Goal: Find specific page/section: Find specific page/section

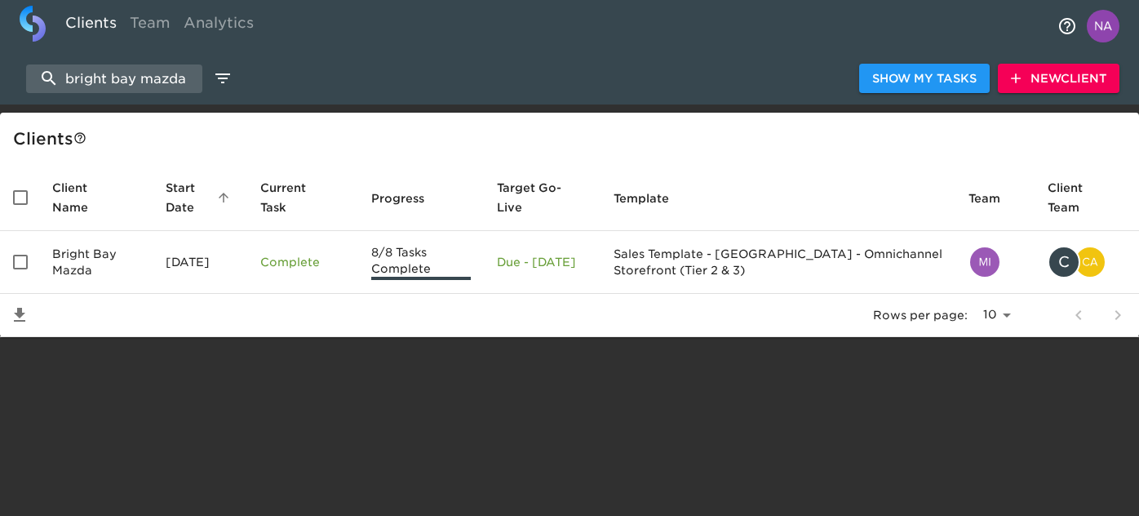
select select "10"
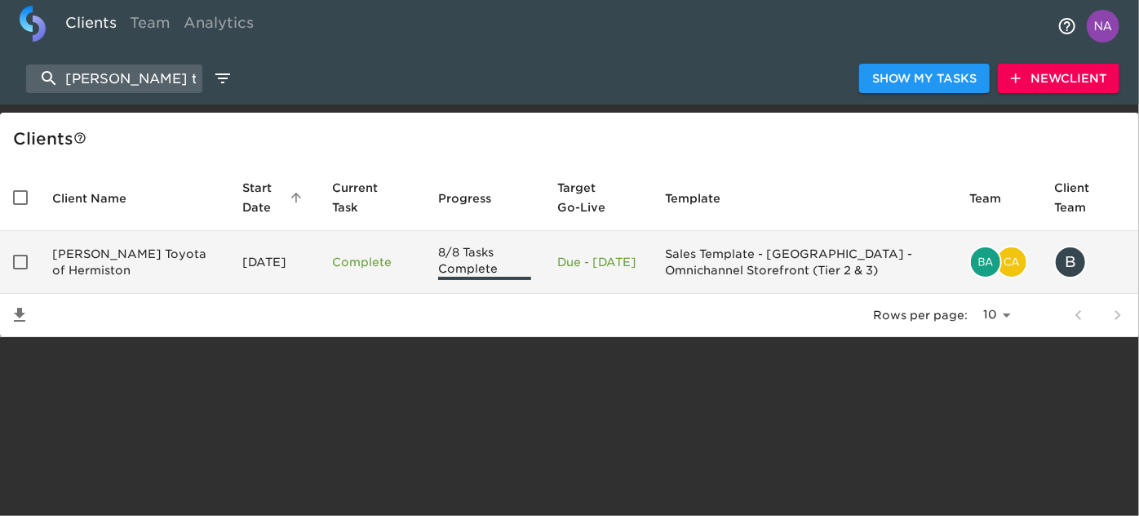
type input "[PERSON_NAME] toyo"
click at [135, 263] on td "[PERSON_NAME] Toyota of Hermiston" at bounding box center [134, 262] width 190 height 63
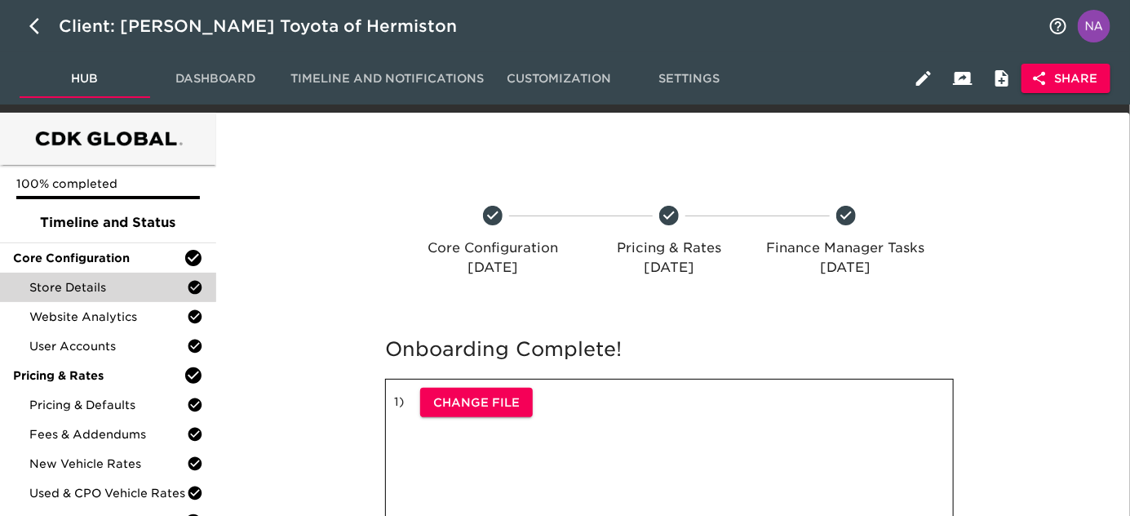
click at [104, 291] on span "Store Details" at bounding box center [107, 287] width 157 height 16
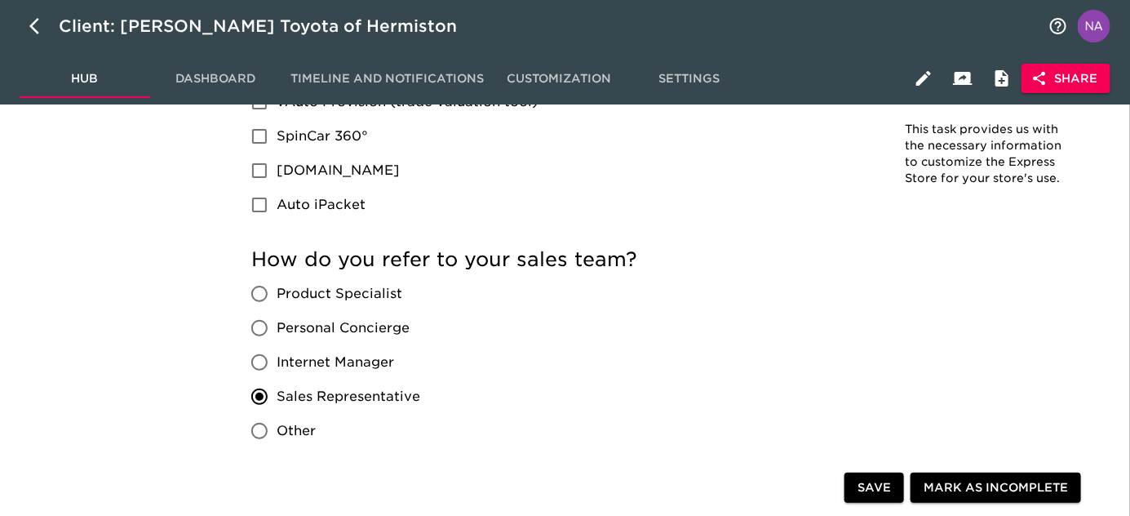
scroll to position [3217, 0]
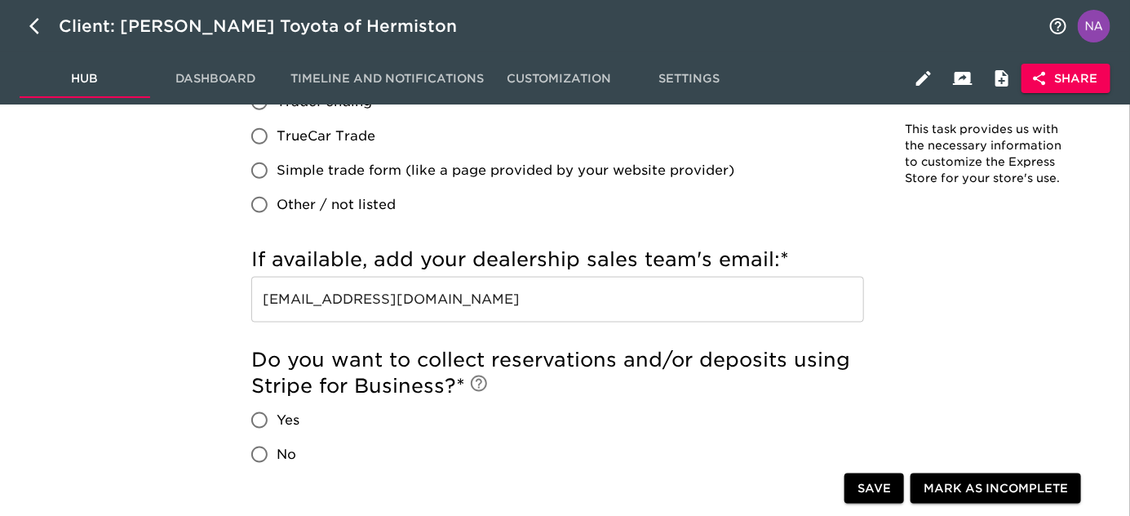
click at [633, 289] on input "[EMAIL_ADDRESS][DOMAIN_NAME]" at bounding box center [557, 300] width 613 height 46
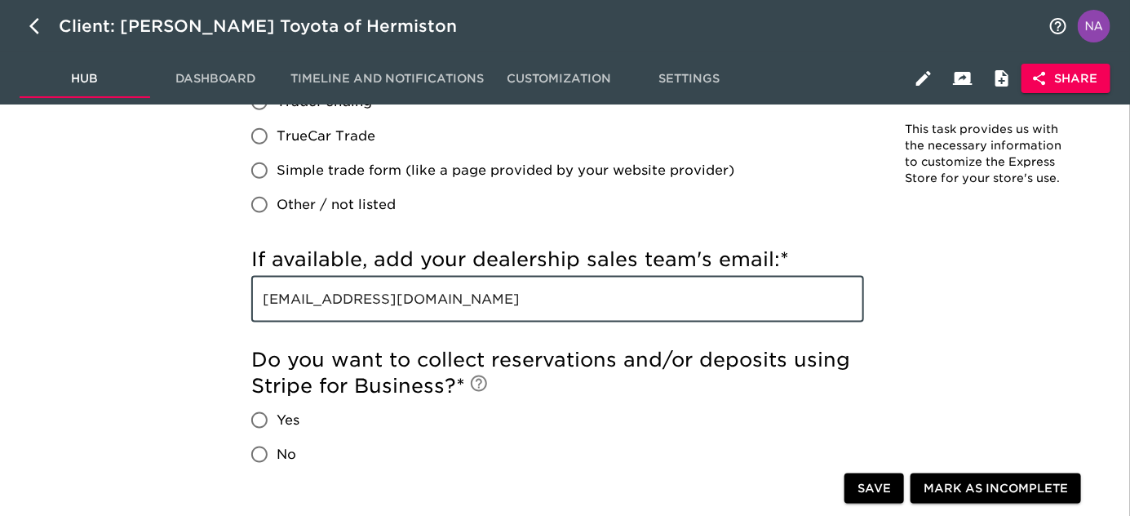
click at [633, 289] on input "[EMAIL_ADDRESS][DOMAIN_NAME]" at bounding box center [557, 300] width 613 height 46
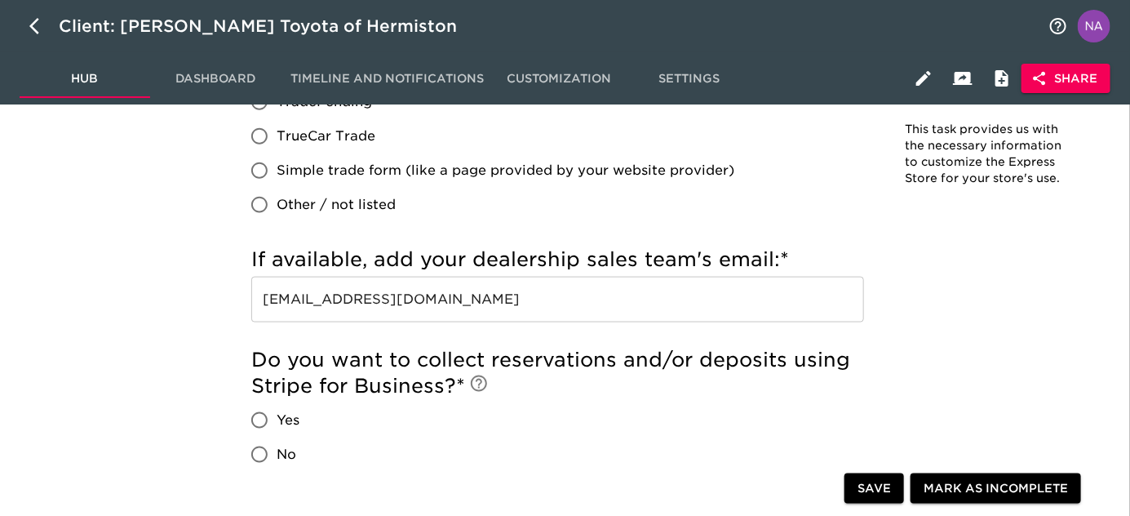
scroll to position [1005, 0]
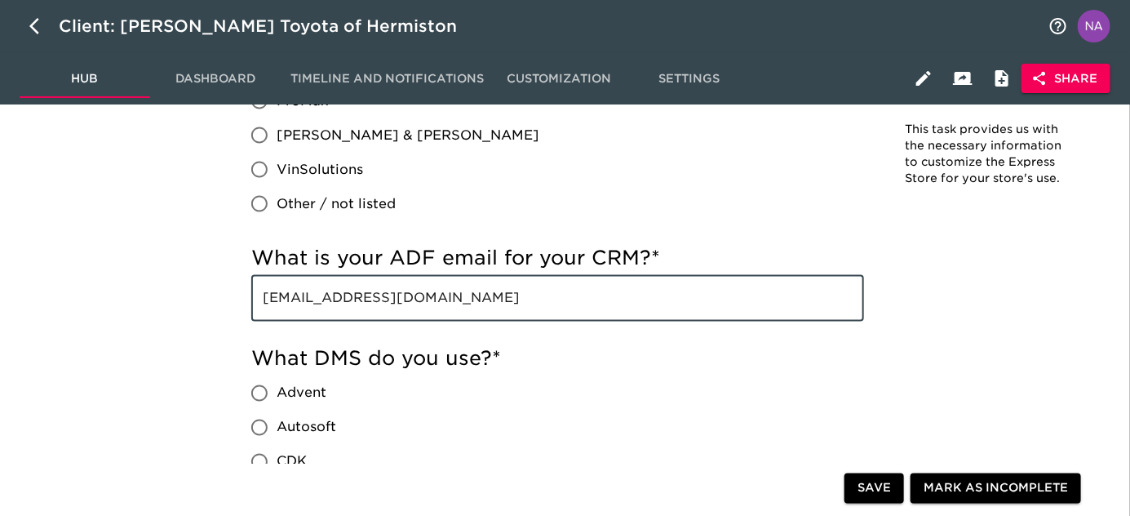
click at [694, 282] on input "[EMAIL_ADDRESS][DOMAIN_NAME]" at bounding box center [557, 299] width 613 height 46
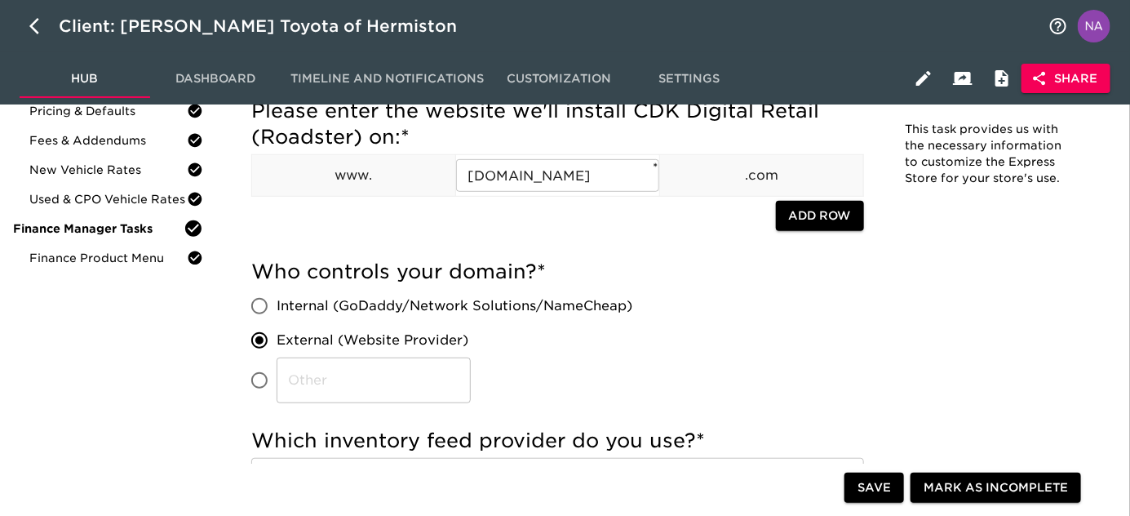
scroll to position [2542, 0]
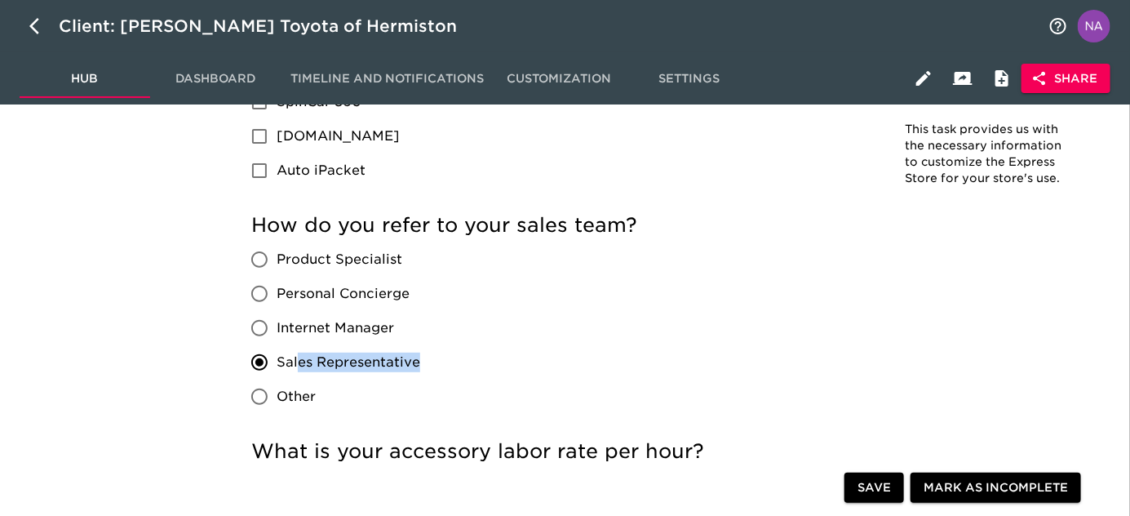
drag, startPoint x: 430, startPoint y: 356, endPoint x: 296, endPoint y: 362, distance: 133.9
click at [296, 362] on div "Product Specialist Personal Concierge Internet Manager Sales Representative Oth…" at bounding box center [342, 327] width 182 height 171
copy span "es Representative"
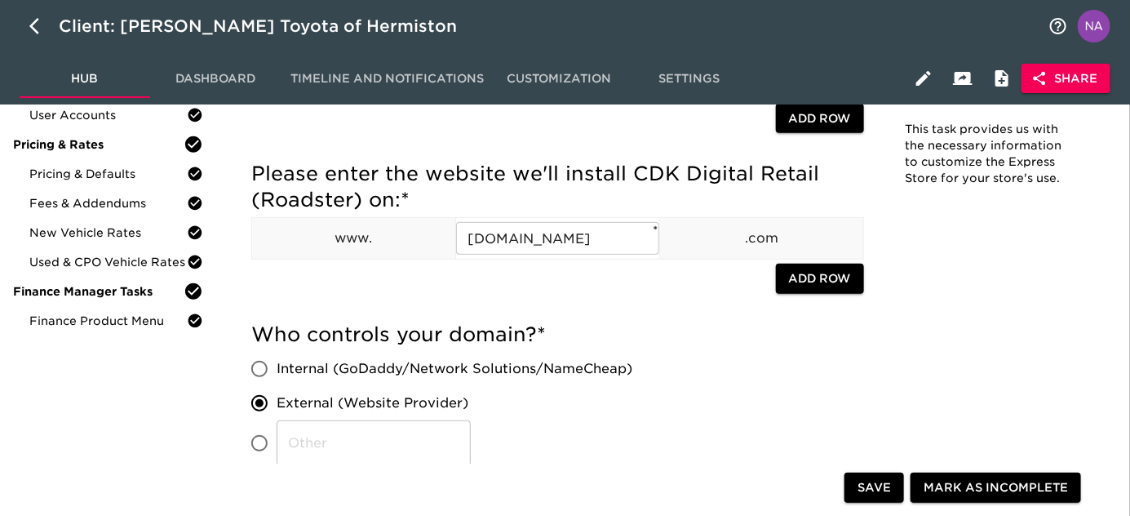
scroll to position [0, 0]
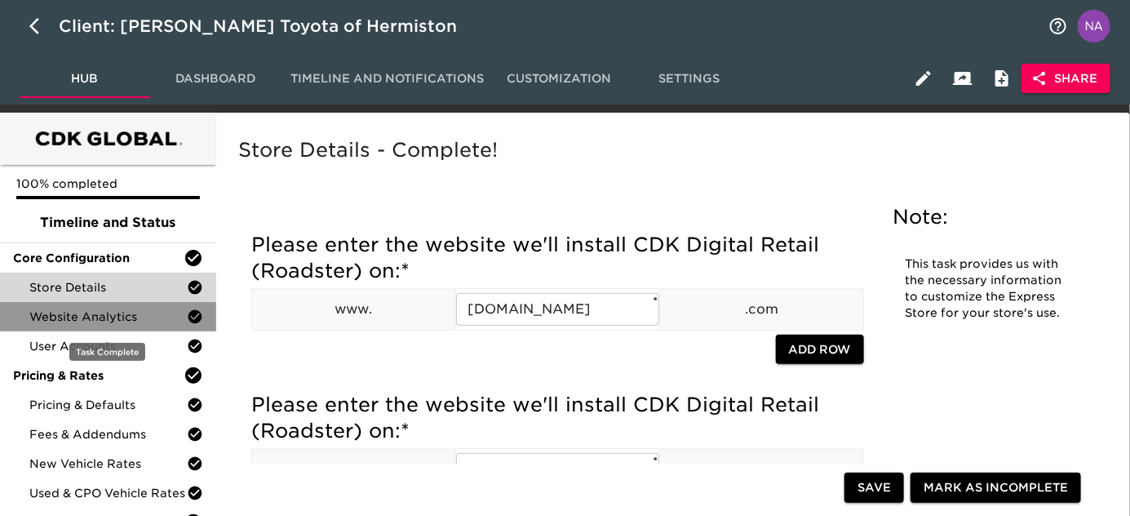
click at [119, 322] on span "Website Analytics" at bounding box center [107, 316] width 157 height 16
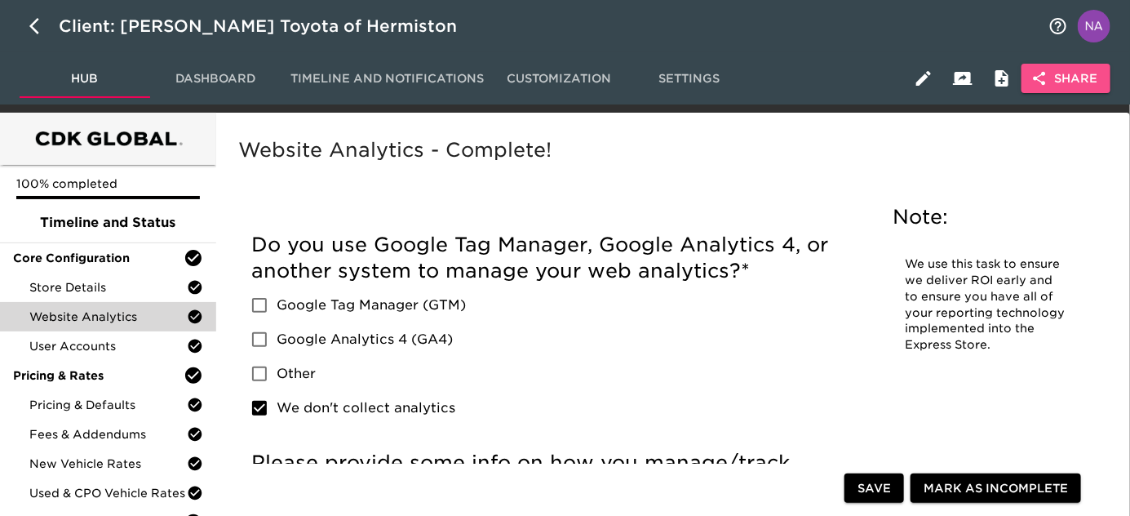
click at [1052, 66] on button "Share" at bounding box center [1065, 79] width 89 height 30
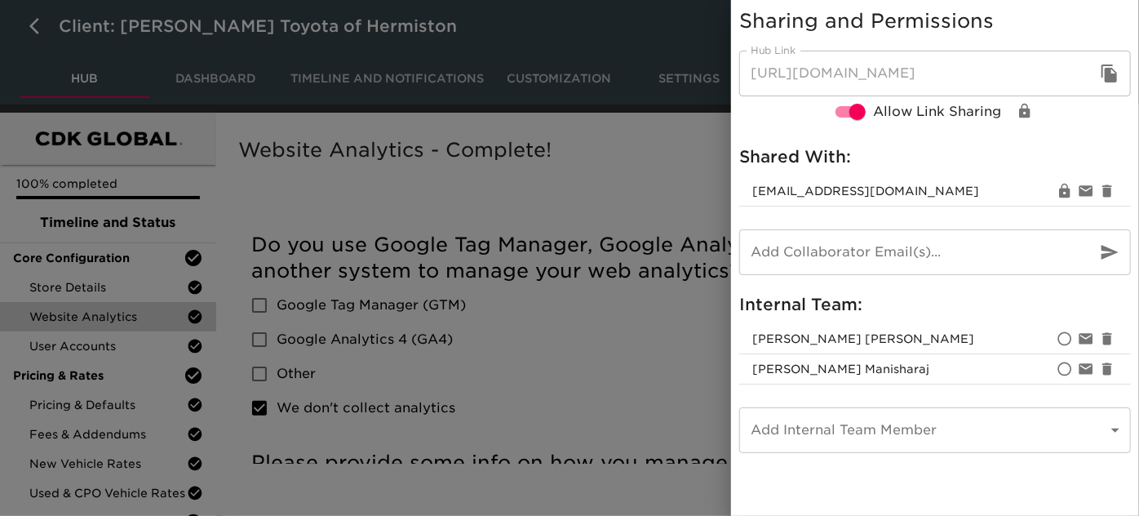
click at [547, 241] on div at bounding box center [569, 258] width 1139 height 516
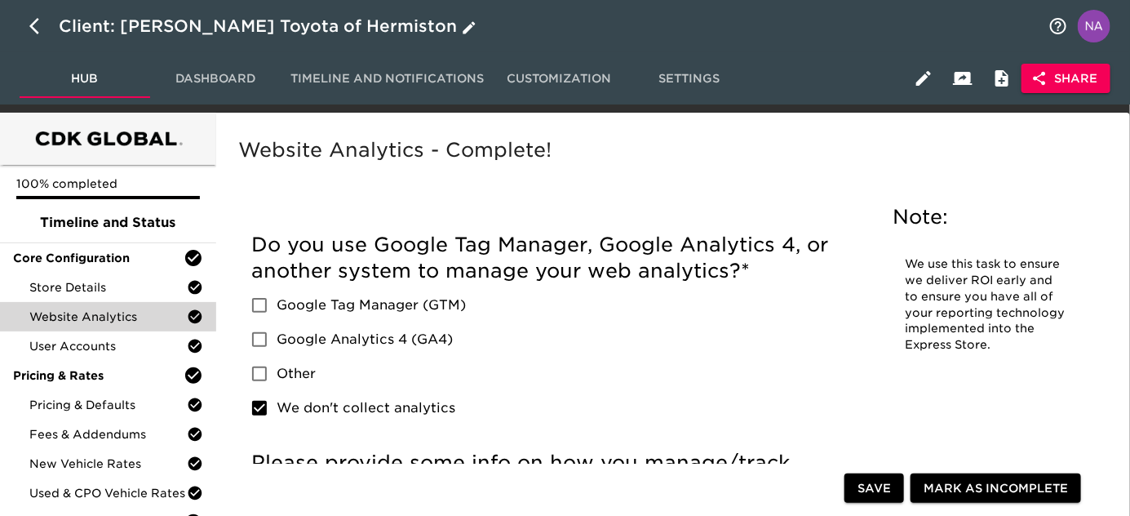
click at [34, 29] on icon "button" at bounding box center [34, 26] width 10 height 16
select select "10"
